Goal: Task Accomplishment & Management: Manage account settings

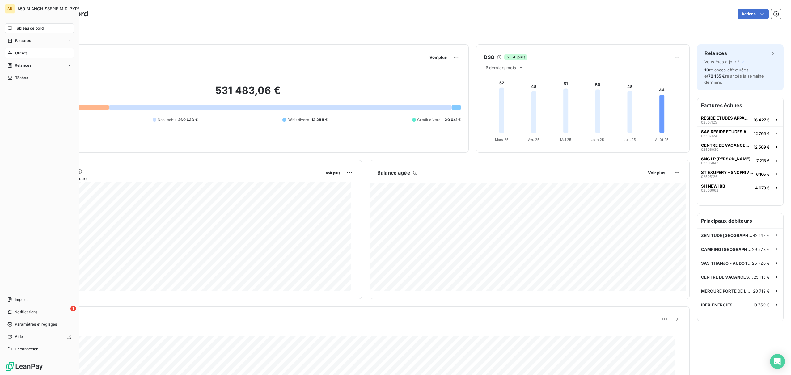
click at [27, 56] on span "Clients" at bounding box center [21, 53] width 12 height 6
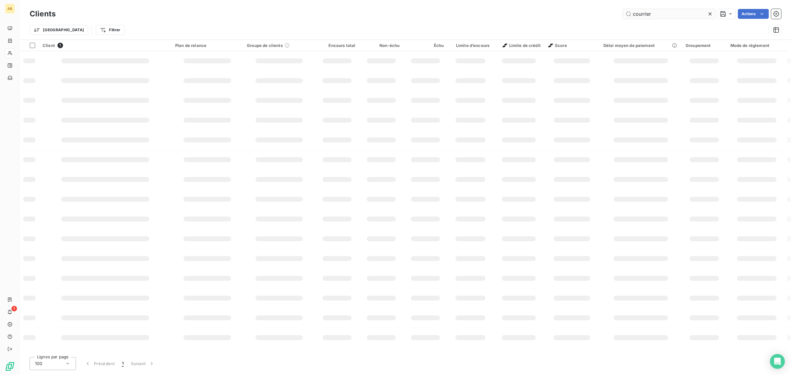
type input "courrier"
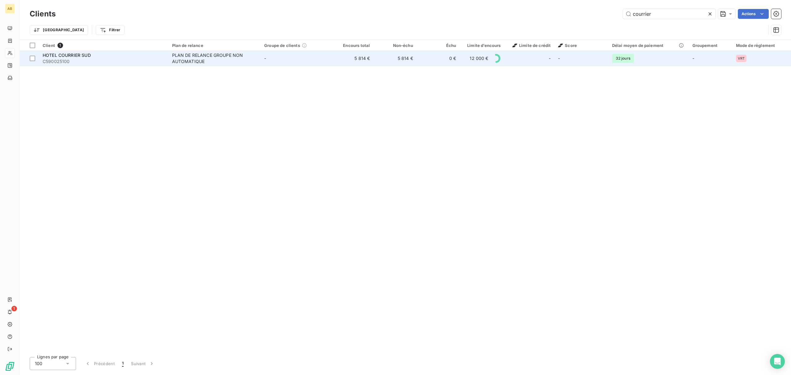
click at [87, 61] on span "C590025100" at bounding box center [104, 61] width 122 height 6
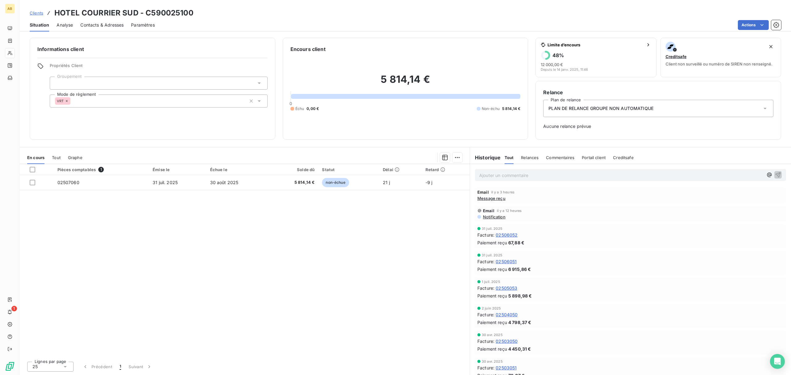
click at [102, 24] on span "Contacts & Adresses" at bounding box center [101, 25] width 43 height 6
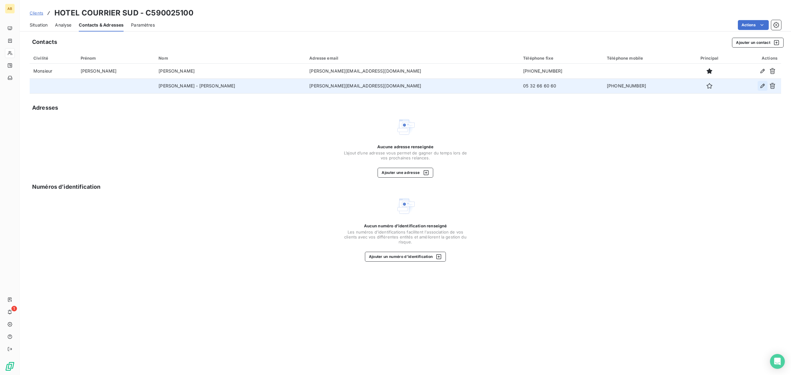
click at [764, 85] on icon "button" at bounding box center [762, 86] width 4 height 4
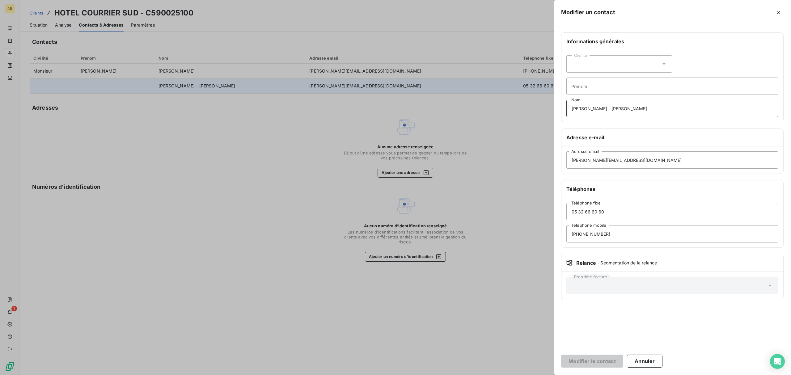
drag, startPoint x: 658, startPoint y: 108, endPoint x: 526, endPoint y: 108, distance: 131.6
click at [526, 375] on div "Modifier un contact Informations générales Civilité Prénom [PERSON_NAME] - [PER…" at bounding box center [395, 375] width 791 height 0
click at [647, 358] on button "Annuler" at bounding box center [645, 361] width 36 height 13
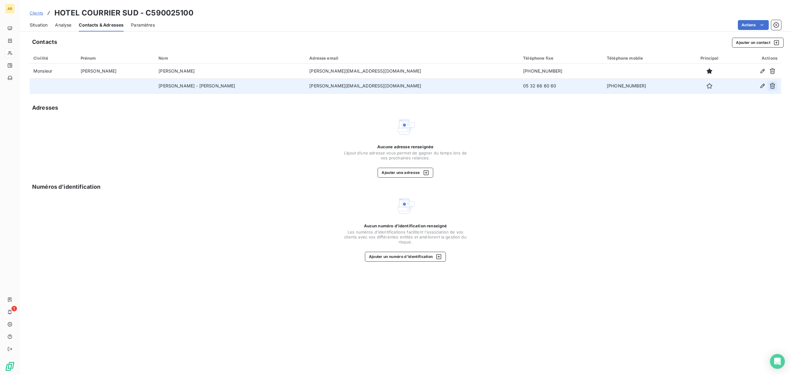
click at [775, 87] on icon "button" at bounding box center [772, 86] width 6 height 6
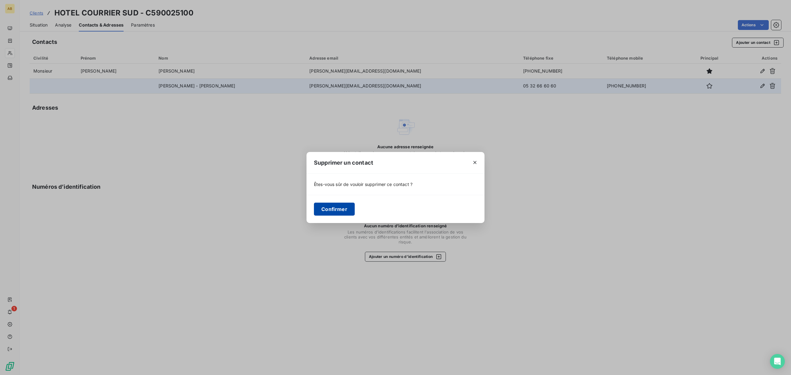
click at [336, 209] on button "Confirmer" at bounding box center [334, 209] width 41 height 13
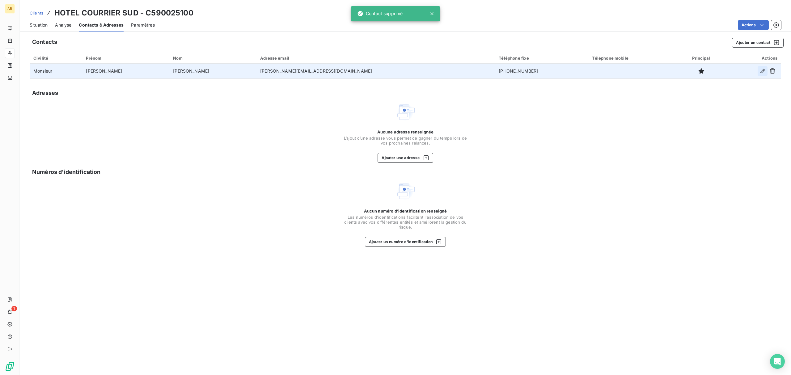
click at [761, 69] on icon "button" at bounding box center [762, 71] width 6 height 6
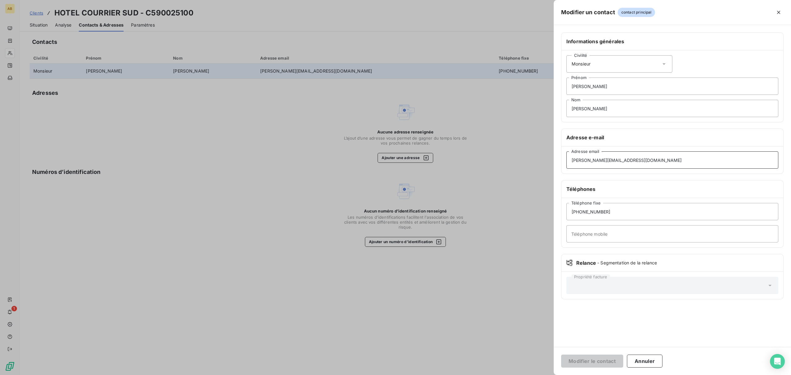
drag, startPoint x: 648, startPoint y: 163, endPoint x: 534, endPoint y: 161, distance: 114.3
click at [534, 375] on div "Modifier un contact contact principal Informations générales Civilité Monsieur …" at bounding box center [395, 375] width 791 height 0
paste input "comptabilite@groupe-spjm"
type input "[EMAIL_ADDRESS][DOMAIN_NAME]"
click at [630, 66] on div "Civilité Monsieur" at bounding box center [619, 63] width 106 height 17
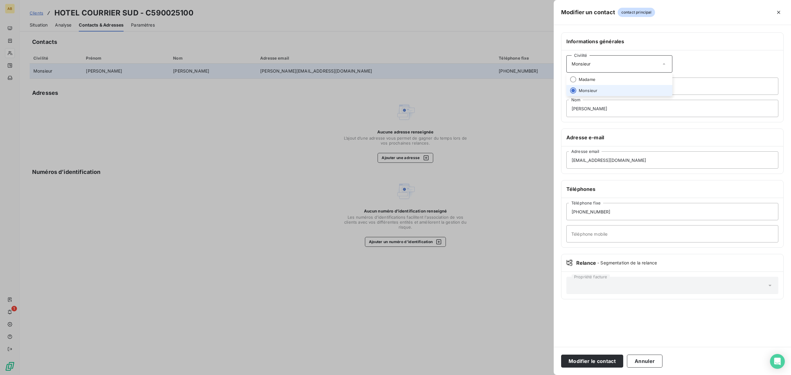
click at [630, 66] on div "Civilité Monsieur" at bounding box center [619, 63] width 106 height 17
drag, startPoint x: 609, startPoint y: 86, endPoint x: 533, endPoint y: 88, distance: 76.0
click at [533, 375] on div "Modifier un contact contact principal Informations générales Civilité Monsieur …" at bounding box center [395, 375] width 791 height 0
type input "Service"
drag, startPoint x: 594, startPoint y: 105, endPoint x: 560, endPoint y: 106, distance: 34.9
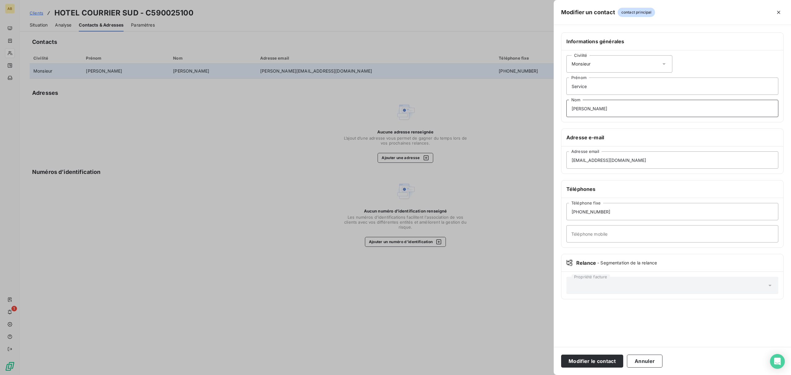
click at [560, 106] on div "Informations générales Civilité Monsieur Service [PERSON_NAME] Nom Adresse e-ma…" at bounding box center [671, 169] width 237 height 274
type input "comptabilité"
drag, startPoint x: 638, startPoint y: 160, endPoint x: 528, endPoint y: 160, distance: 109.9
click at [528, 375] on div "Modifier un contact contact principal Informations générales Civilité Monsieur …" at bounding box center [395, 375] width 791 height 0
click at [590, 364] on button "Modifier le contact" at bounding box center [592, 361] width 62 height 13
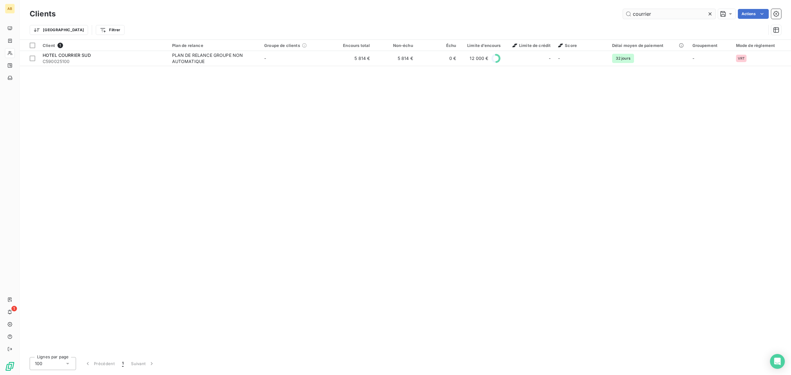
click at [658, 17] on input "courrier" at bounding box center [669, 14] width 93 height 10
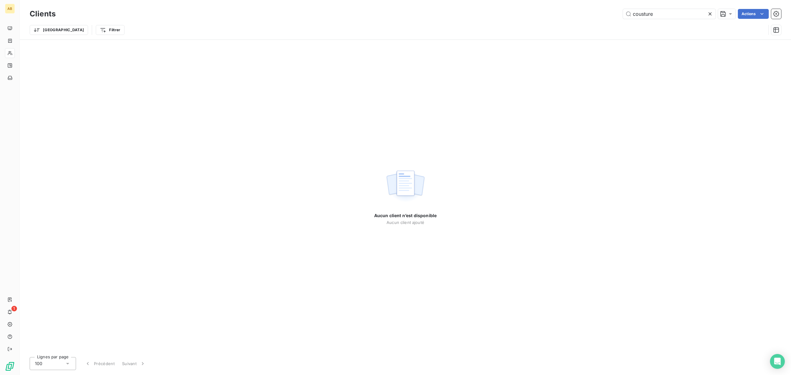
drag, startPoint x: 662, startPoint y: 18, endPoint x: 582, endPoint y: 18, distance: 79.4
click at [582, 18] on div "cousture Actions" at bounding box center [422, 14] width 718 height 10
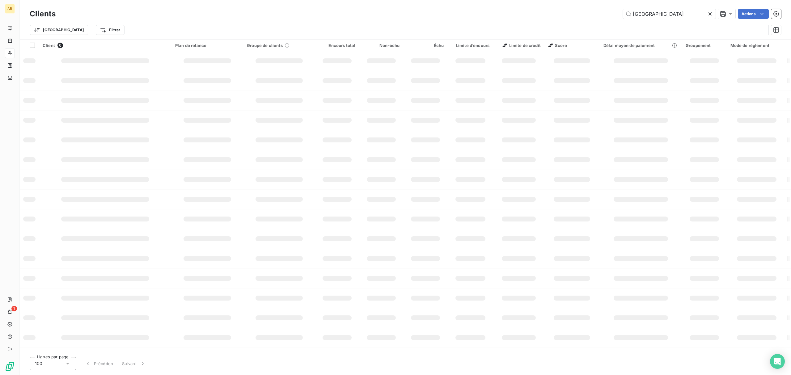
type input "[GEOGRAPHIC_DATA]"
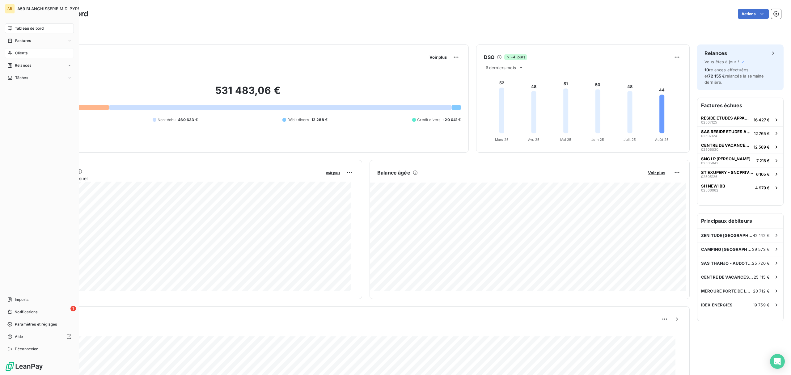
click at [18, 52] on span "Clients" at bounding box center [21, 53] width 12 height 6
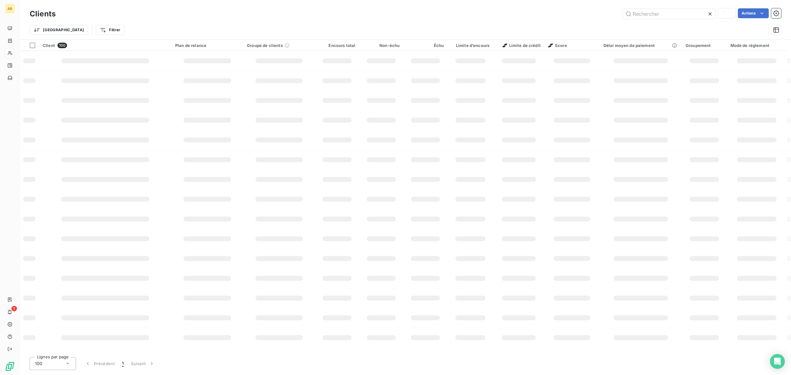
click at [708, 15] on input "text" at bounding box center [669, 14] width 93 height 10
click at [593, 11] on div "Actions" at bounding box center [422, 13] width 718 height 11
click at [655, 20] on div "Trier Filtrer" at bounding box center [405, 29] width 751 height 19
click at [659, 13] on input "text" at bounding box center [669, 14] width 93 height 10
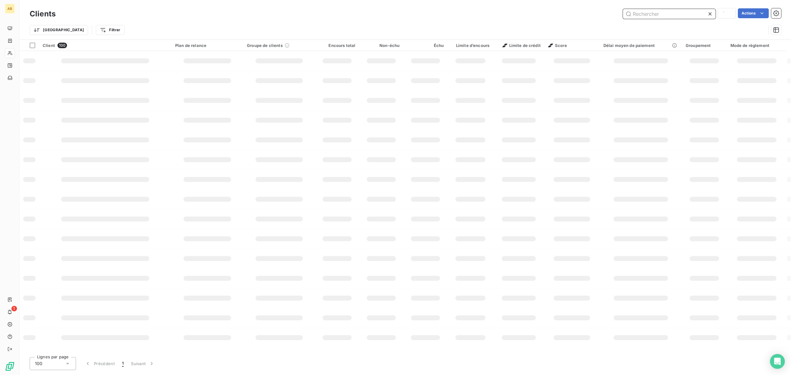
click at [628, 20] on div "Clients Actions" at bounding box center [405, 13] width 751 height 13
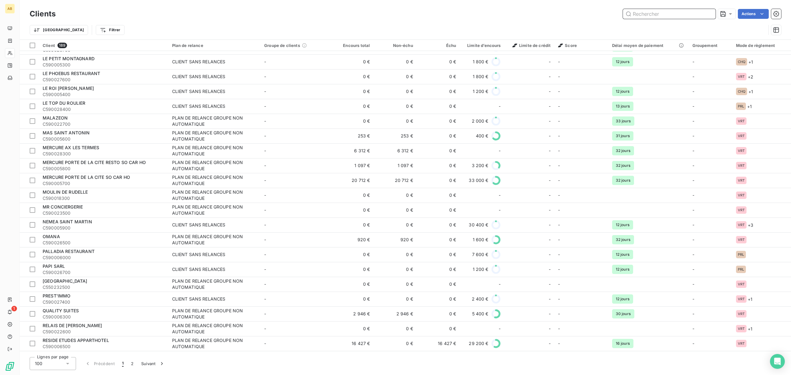
scroll to position [1181, 0]
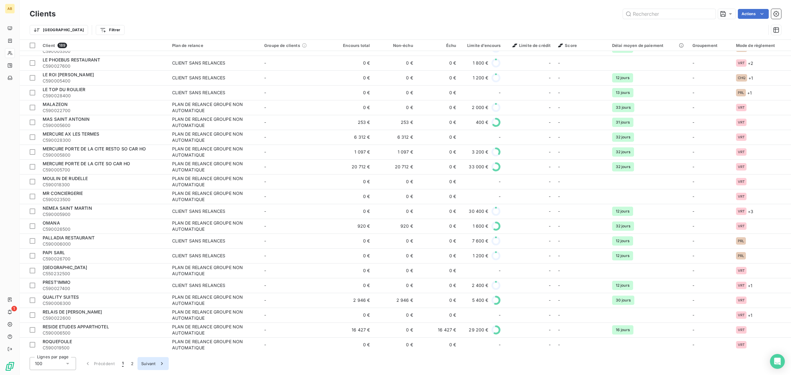
click at [144, 361] on button "Suivant" at bounding box center [152, 363] width 31 height 13
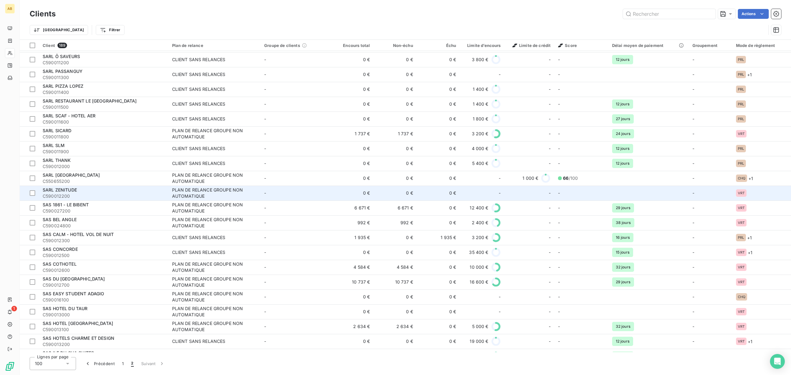
scroll to position [576, 0]
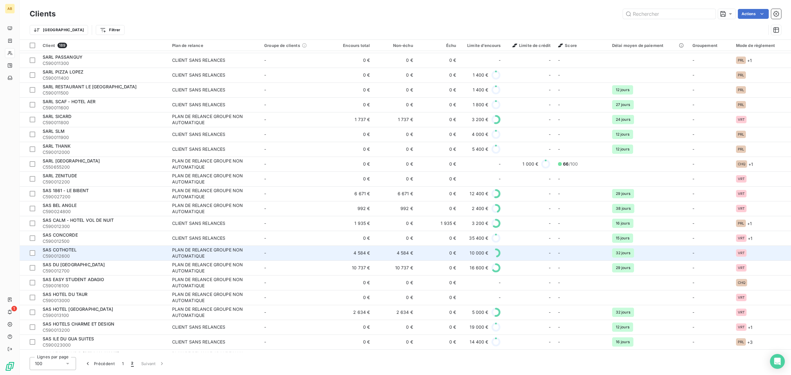
click at [106, 251] on div "SAS COTHOTEL" at bounding box center [104, 250] width 122 height 6
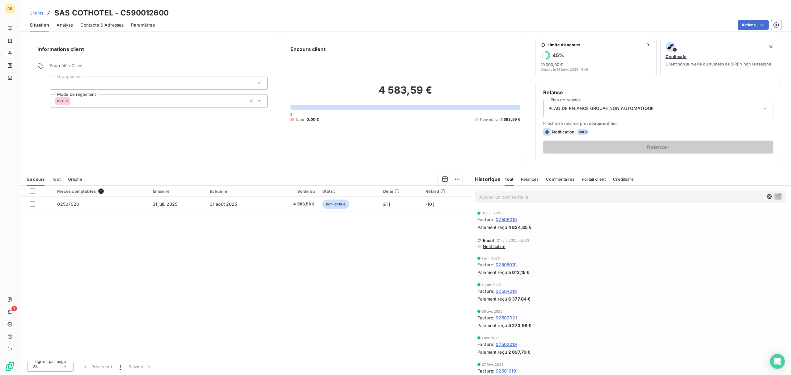
click at [114, 26] on span "Contacts & Adresses" at bounding box center [101, 25] width 43 height 6
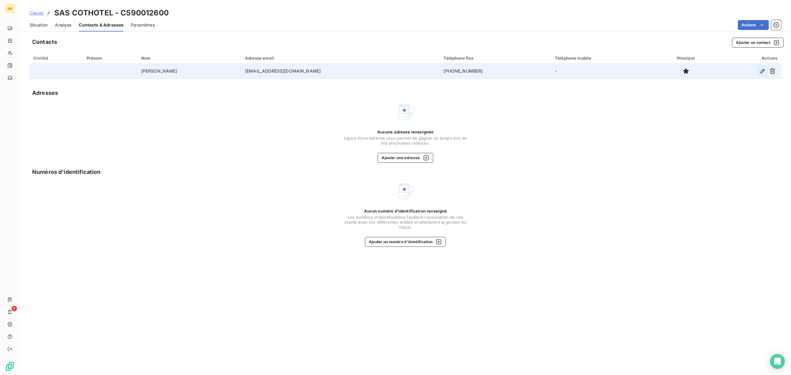
click at [763, 69] on icon "button" at bounding box center [762, 71] width 4 height 4
type input "PASCAL LAQUECHE"
type input "virginie.chauffour@groupe-spjm.fr"
type input "05.61.62.41.09"
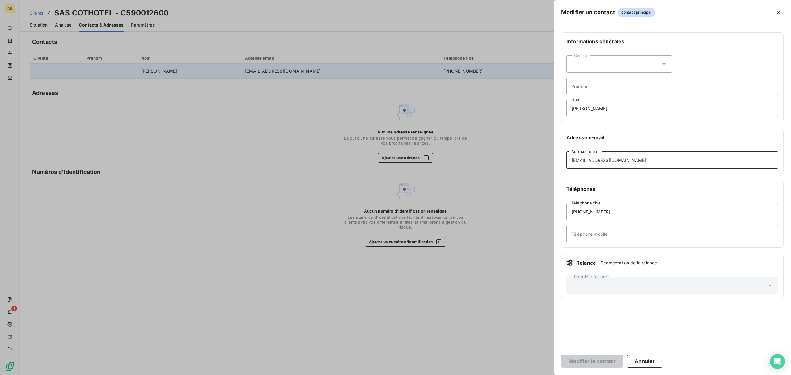
drag, startPoint x: 553, startPoint y: 155, endPoint x: 545, endPoint y: 155, distance: 8.0
click at [545, 375] on div "Modifier un contact contact principal Informations générales Civilité Prénom PA…" at bounding box center [395, 375] width 791 height 0
paste input "comptabilite"
type input "[EMAIL_ADDRESS][DOMAIN_NAME]"
drag, startPoint x: 620, startPoint y: 111, endPoint x: 533, endPoint y: 107, distance: 87.2
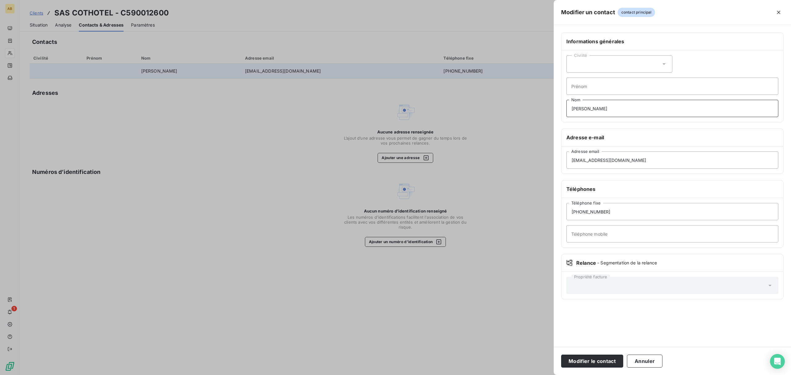
click at [533, 375] on div "Modifier un contact contact principal Informations générales Civilité Prénom PA…" at bounding box center [395, 375] width 791 height 0
type input "Service comptabilité"
click at [599, 364] on button "Modifier le contact" at bounding box center [592, 361] width 62 height 13
